Goal: Task Accomplishment & Management: Manage account settings

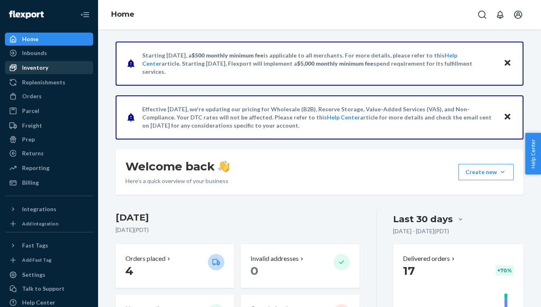
click at [38, 68] on div "Inventory" at bounding box center [35, 68] width 26 height 8
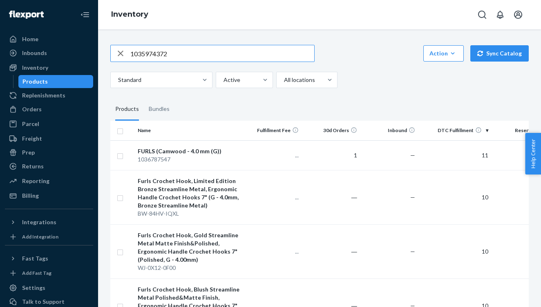
type input "1035974372"
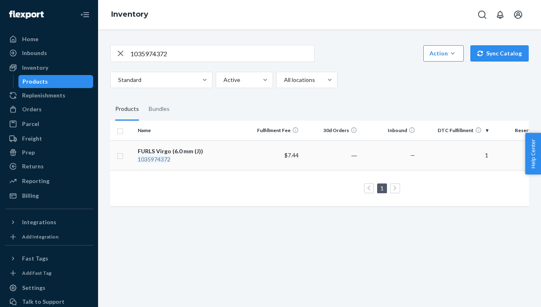
click at [181, 151] on div "FURLS Virgo (6.0 mm (J))" at bounding box center [189, 151] width 102 height 8
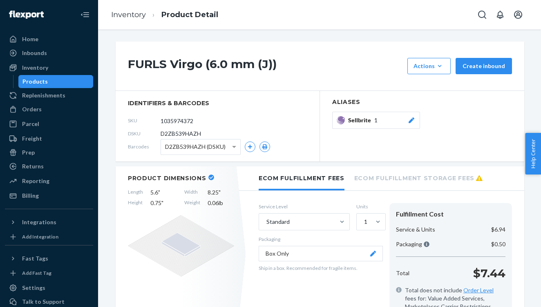
click at [384, 116] on button "Sellbrite 1" at bounding box center [376, 120] width 88 height 17
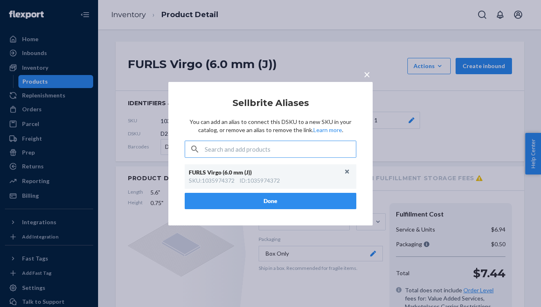
click at [368, 71] on span "×" at bounding box center [366, 74] width 7 height 14
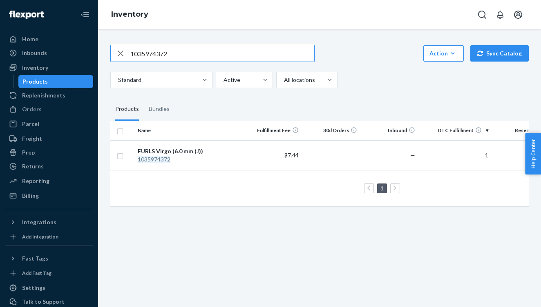
drag, startPoint x: 178, startPoint y: 51, endPoint x: 10, endPoint y: 22, distance: 170.8
click at [10, 22] on div "Home Inbounds Shipping Plans Problems Inventory Products Replenishments Orders …" at bounding box center [270, 153] width 541 height 307
paste input "6786956"
type input "1036786956"
